Goal: Task Accomplishment & Management: Manage account settings

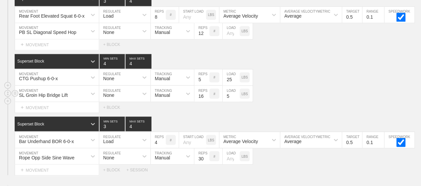
click at [281, 90] on div "SL Groin Hip Bridge Lift MOVEMENT None REGULATE Manual TRACKING 16 REPS # 5 LOA…" at bounding box center [210, 94] width 421 height 16
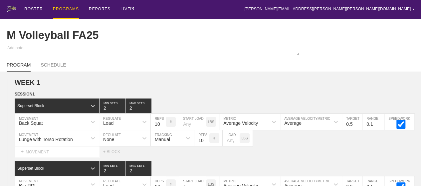
click at [57, 9] on div "PROGRAMS" at bounding box center [66, 9] width 26 height 19
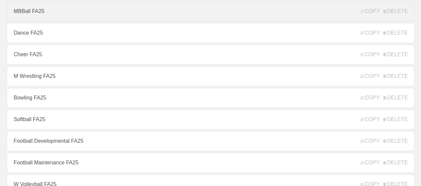
scroll to position [133, 0]
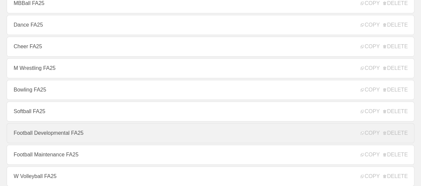
click at [76, 137] on link "Football Developmental FA25" at bounding box center [211, 133] width 408 height 20
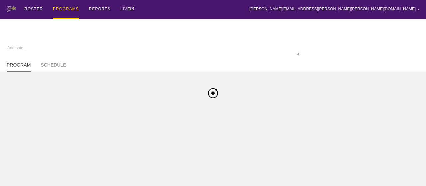
type textarea "x"
type input "Football Developmental FA25"
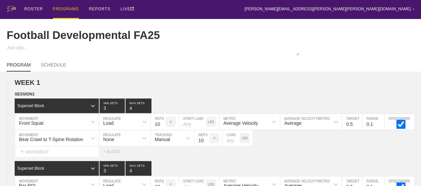
click at [190, 24] on div "Football Developmental FA25" at bounding box center [211, 35] width 408 height 33
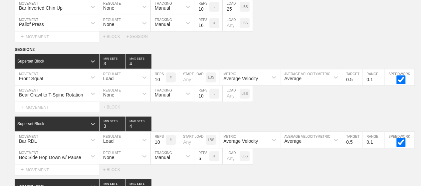
scroll to position [1876, 0]
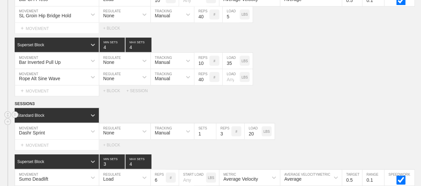
type textarea "x"
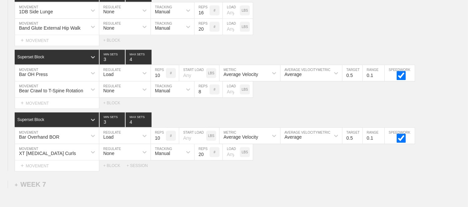
scroll to position [4265, 0]
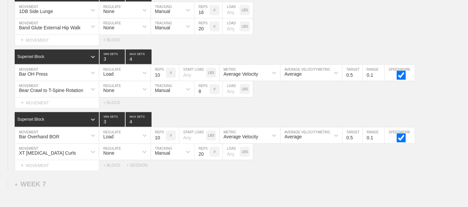
drag, startPoint x: 198, startPoint y: 65, endPoint x: 245, endPoint y: -45, distance: 120.0
